Goal: Task Accomplishment & Management: Manage account settings

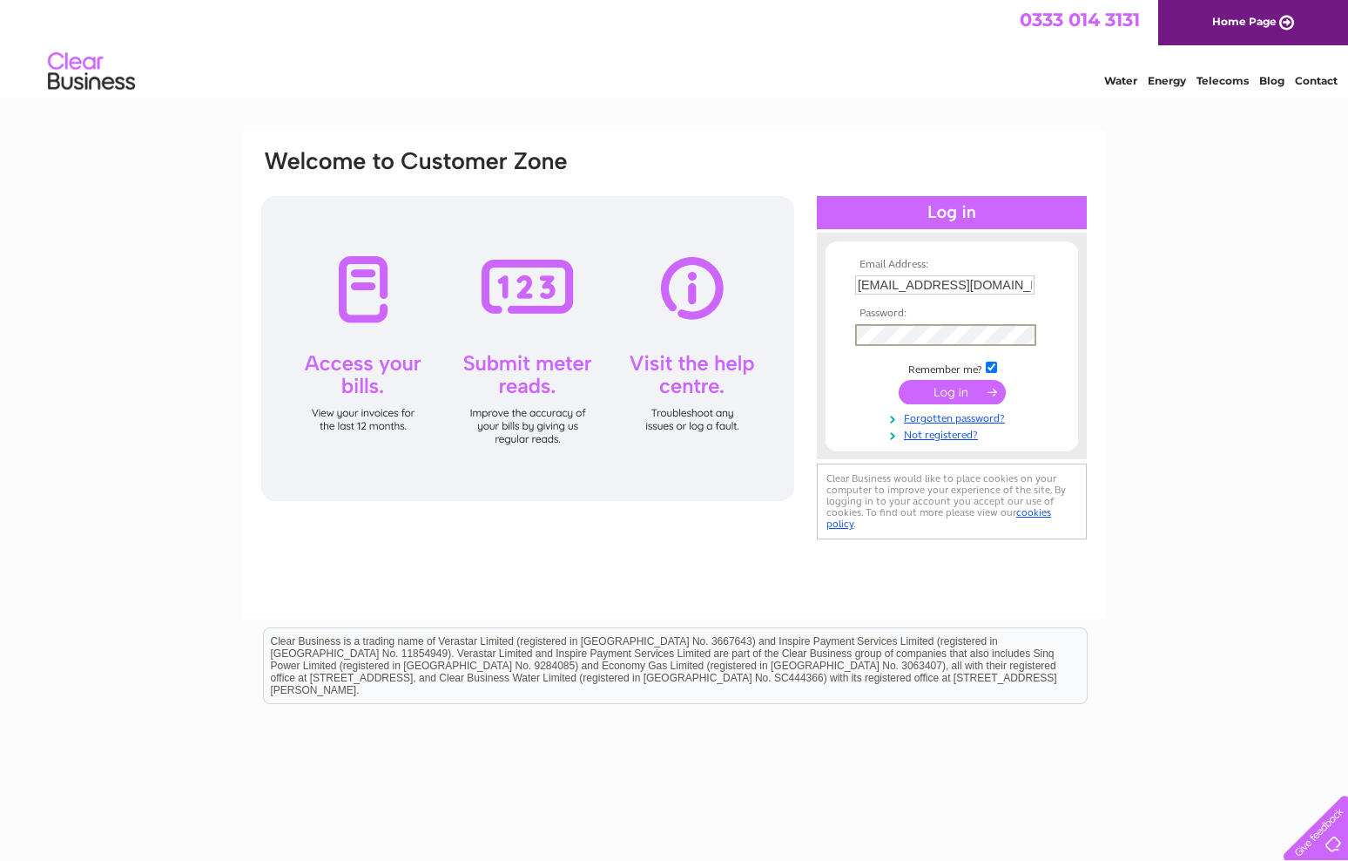
drag, startPoint x: 1093, startPoint y: 348, endPoint x: 987, endPoint y: 304, distance: 115.2
click at [1059, 337] on div "Email Address: ian@mediamill.ltd.uk Password:" at bounding box center [674, 375] width 862 height 488
click at [998, 280] on input "[EMAIL_ADDRESS][DOMAIN_NAME]" at bounding box center [945, 285] width 181 height 21
click at [985, 284] on input "[EMAIL_ADDRESS][DOMAIN_NAME]" at bounding box center [945, 285] width 181 height 21
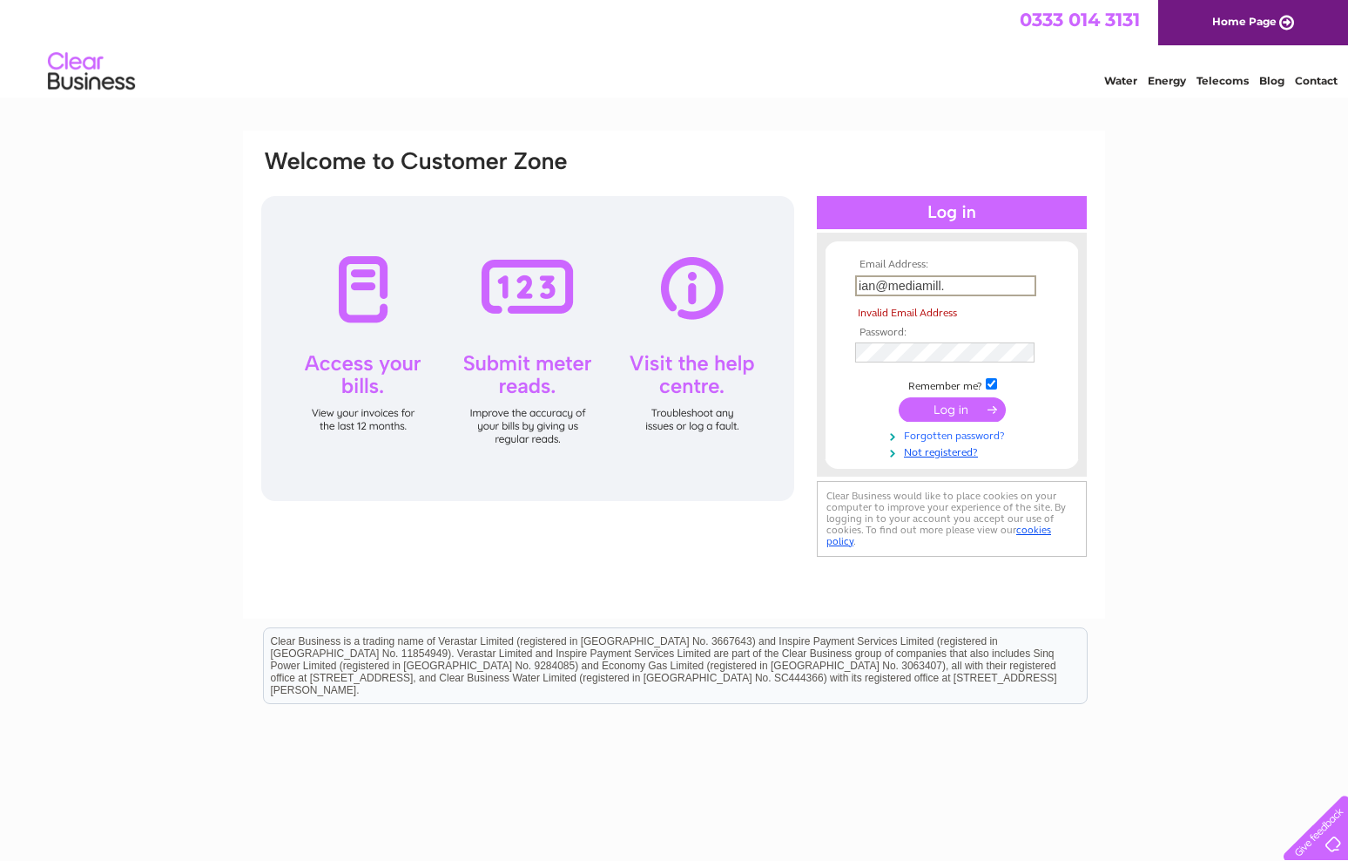
type input "ian@mediamill."
click at [959, 431] on link "Forgotten password?" at bounding box center [954, 434] width 198 height 17
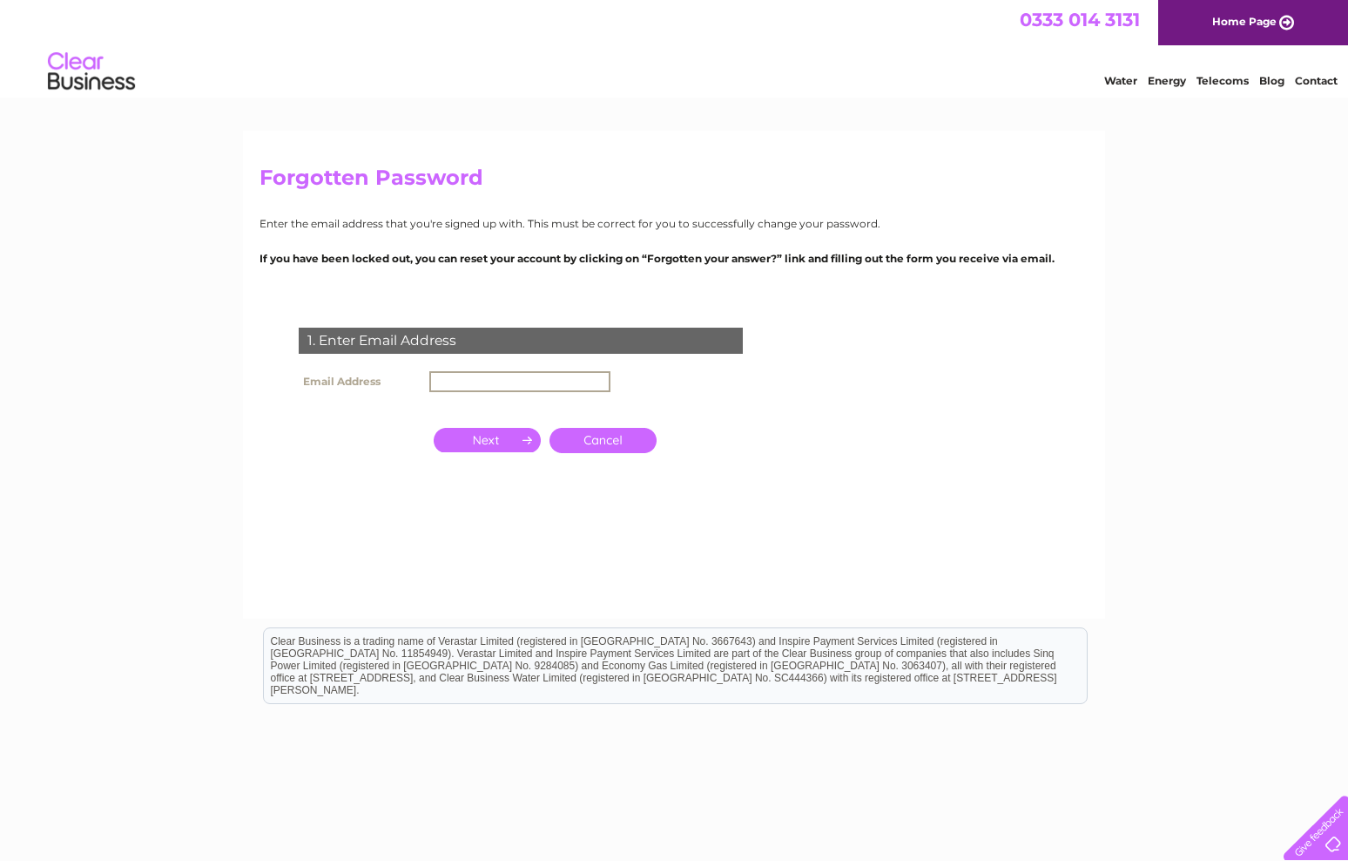
click at [476, 375] on input "text" at bounding box center [519, 381] width 181 height 21
click at [928, 374] on form "1. Enter Email Address Email Address [EMAIL_ADDRESS][DOMAIN_NAME] Cancel" at bounding box center [674, 432] width 829 height 279
click at [475, 434] on input "button" at bounding box center [487, 438] width 107 height 24
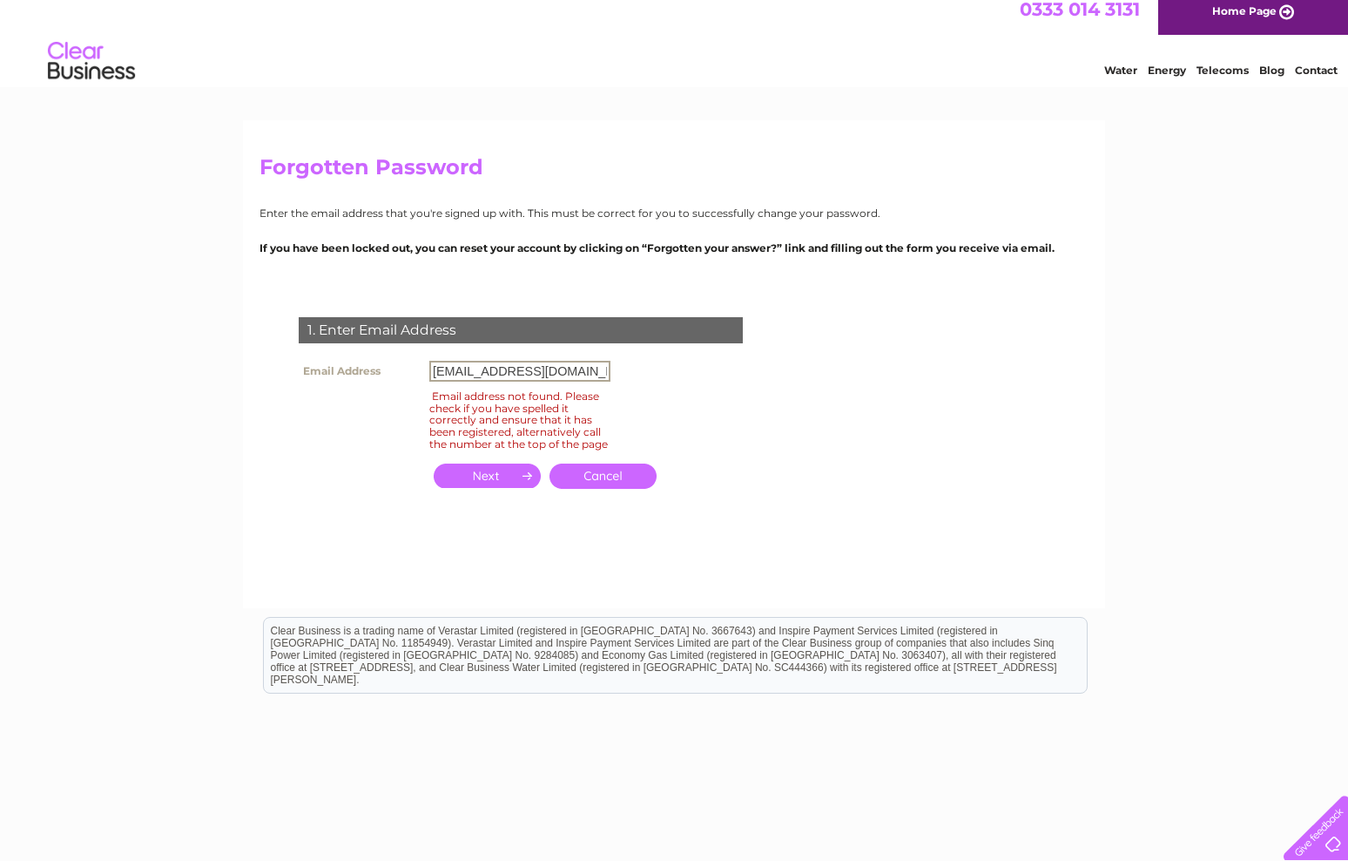
scroll to position [3, 0]
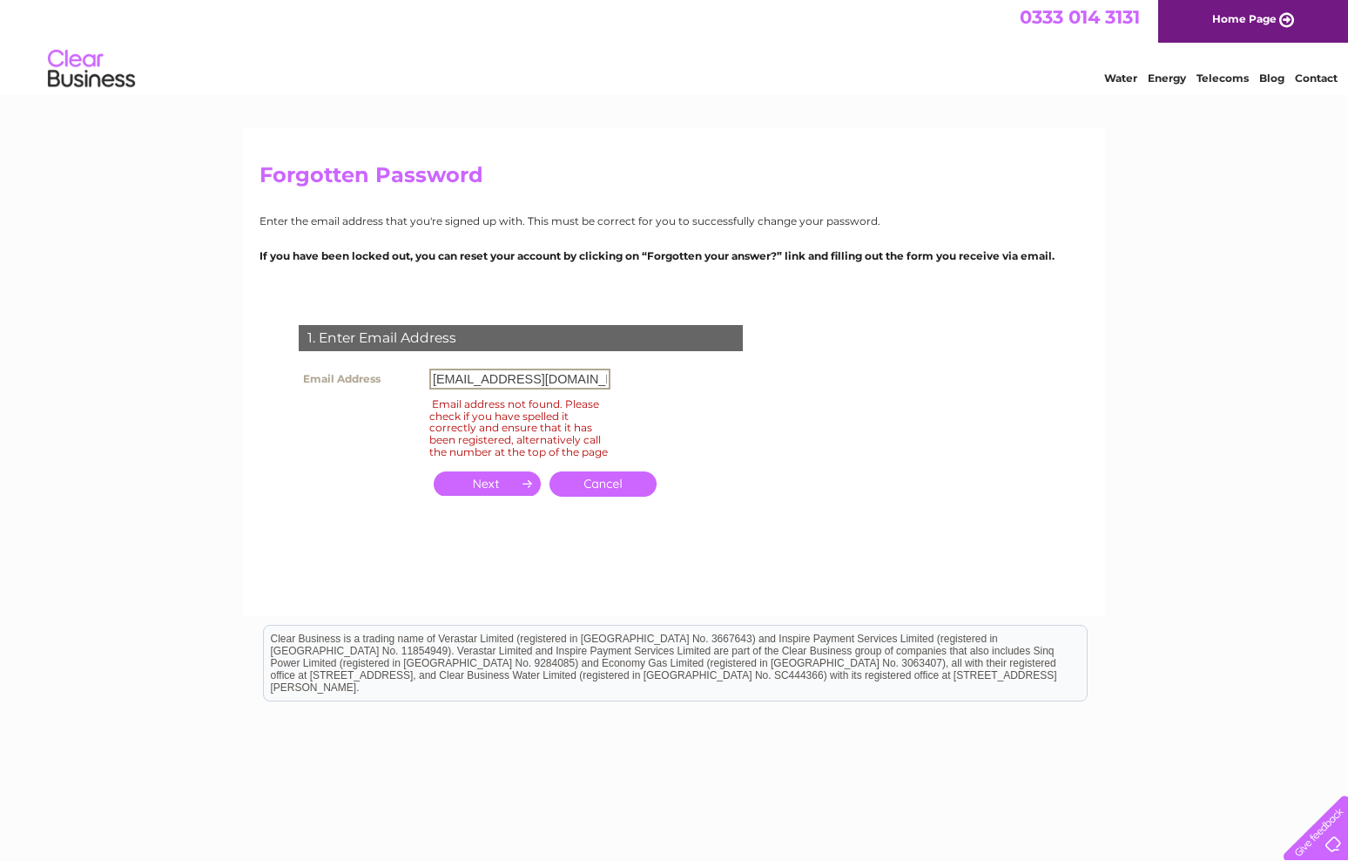
drag, startPoint x: 519, startPoint y: 381, endPoint x: 530, endPoint y: 378, distance: 10.8
click at [530, 378] on input "[EMAIL_ADDRESS][DOMAIN_NAME]" at bounding box center [519, 378] width 181 height 21
type input "[EMAIL_ADDRESS][DOMAIN_NAME]"
click at [500, 489] on input "button" at bounding box center [487, 483] width 107 height 24
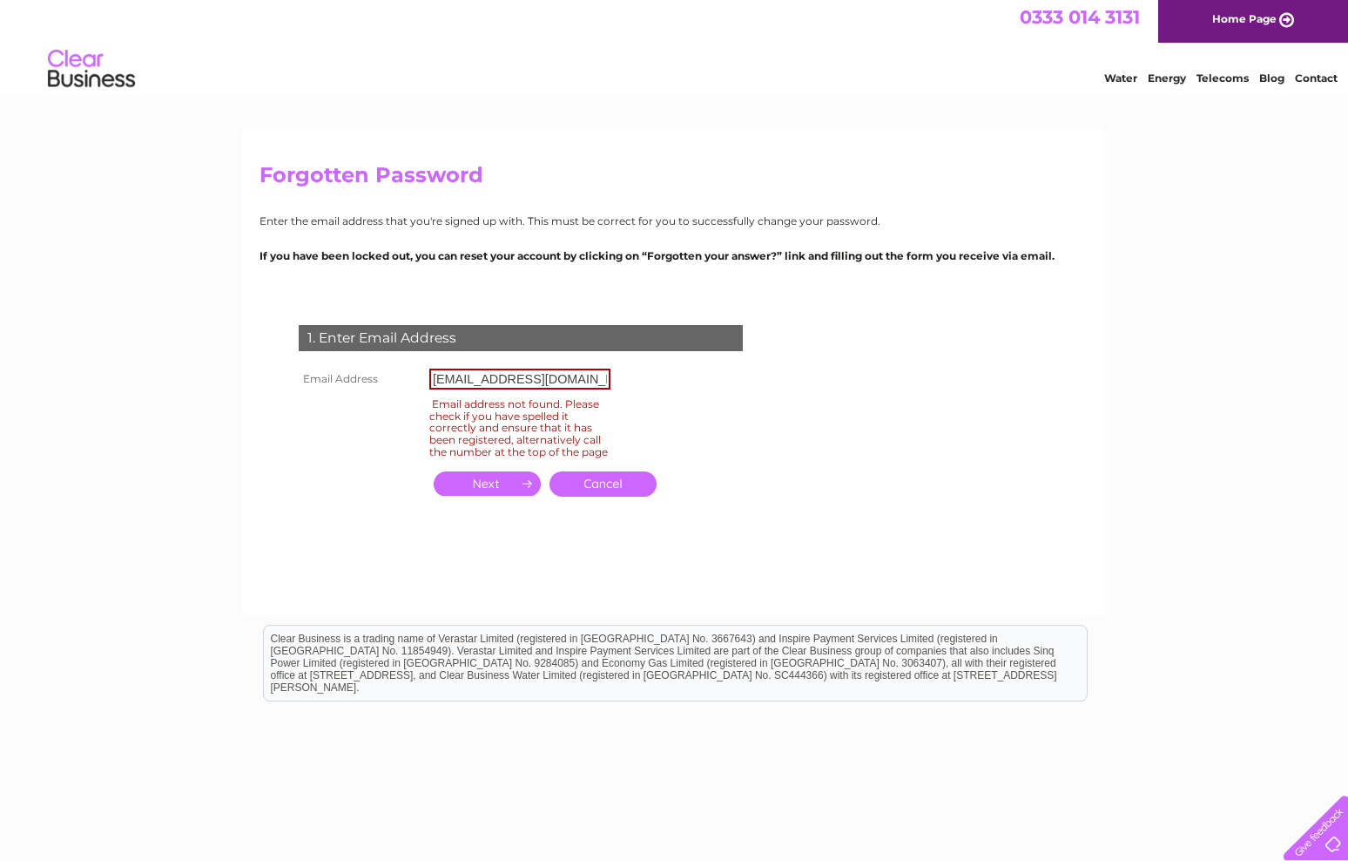
click at [573, 372] on input "[EMAIL_ADDRESS][DOMAIN_NAME]" at bounding box center [519, 378] width 181 height 21
drag, startPoint x: 573, startPoint y: 372, endPoint x: 526, endPoint y: 375, distance: 47.1
click at [526, 375] on input "[EMAIL_ADDRESS][DOMAIN_NAME]" at bounding box center [519, 378] width 181 height 21
